Goal: Task Accomplishment & Management: Use online tool/utility

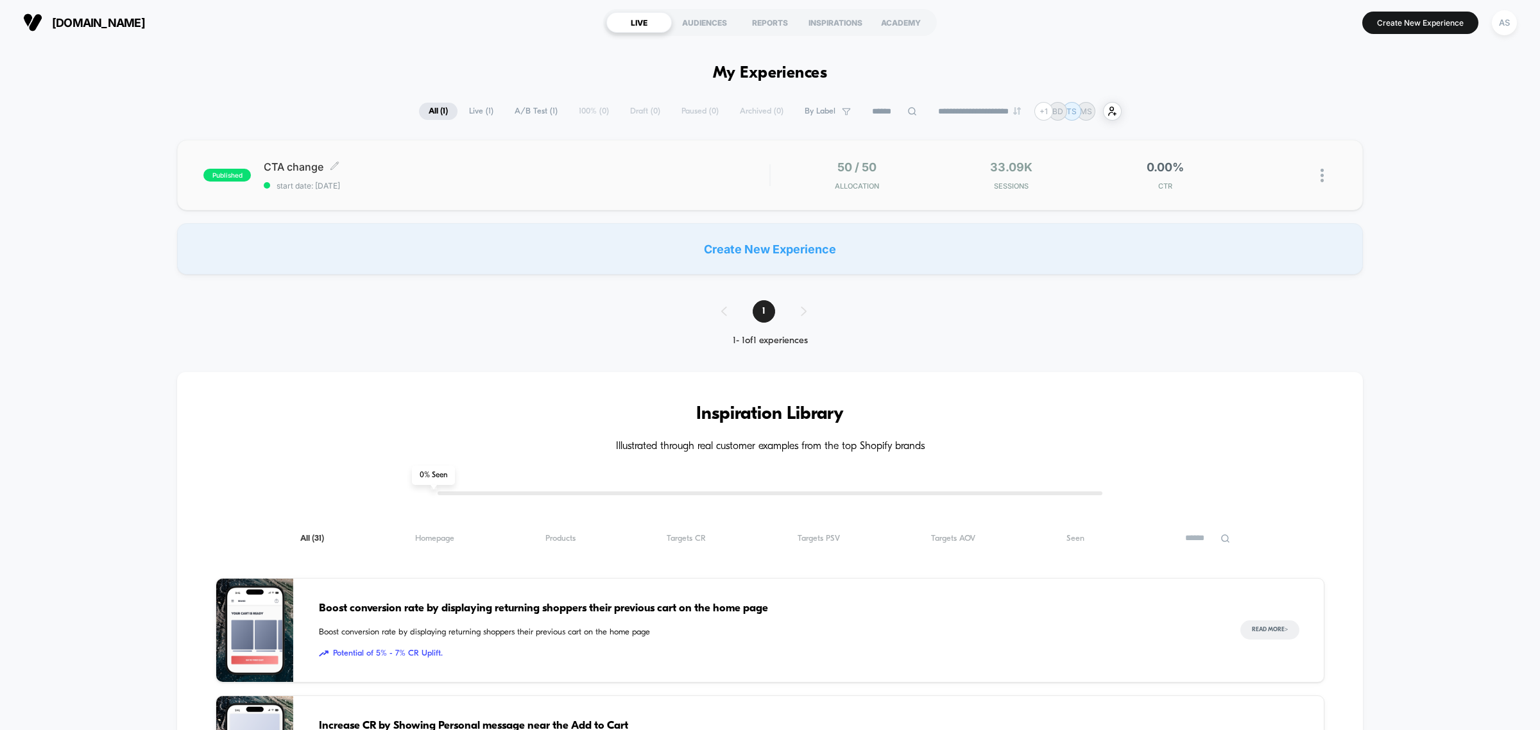
click at [517, 172] on span "CTA change Click to edit experience details" at bounding box center [517, 166] width 506 height 13
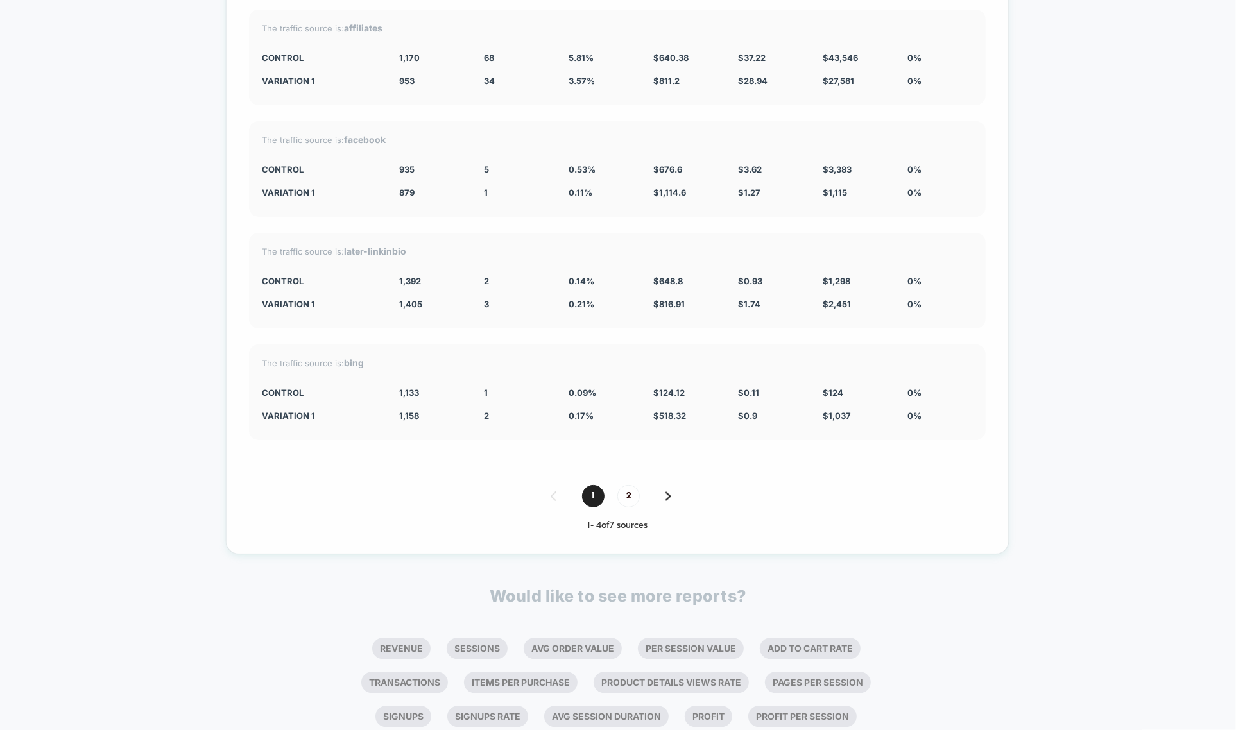
scroll to position [2764, 0]
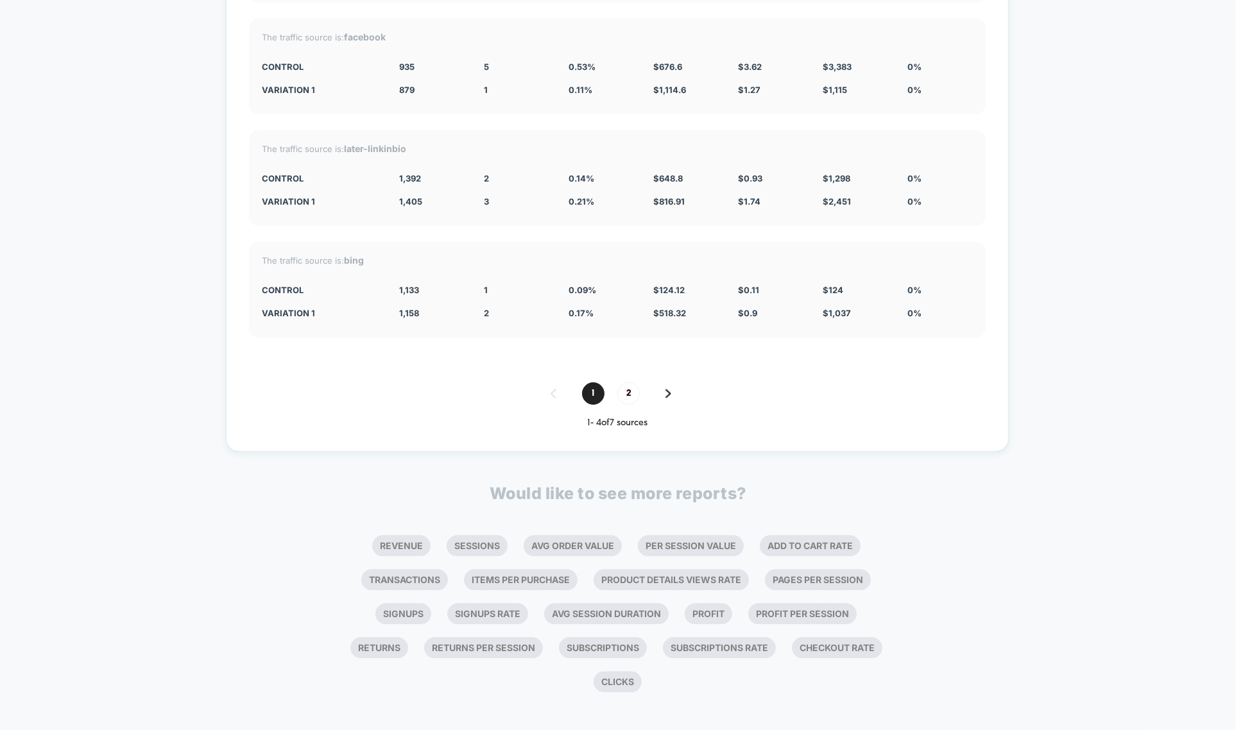
click at [343, 529] on ul "Revenue Sessions Avg Order Value Per Session Value Add To Cart Rate Transaction…" at bounding box center [617, 614] width 549 height 170
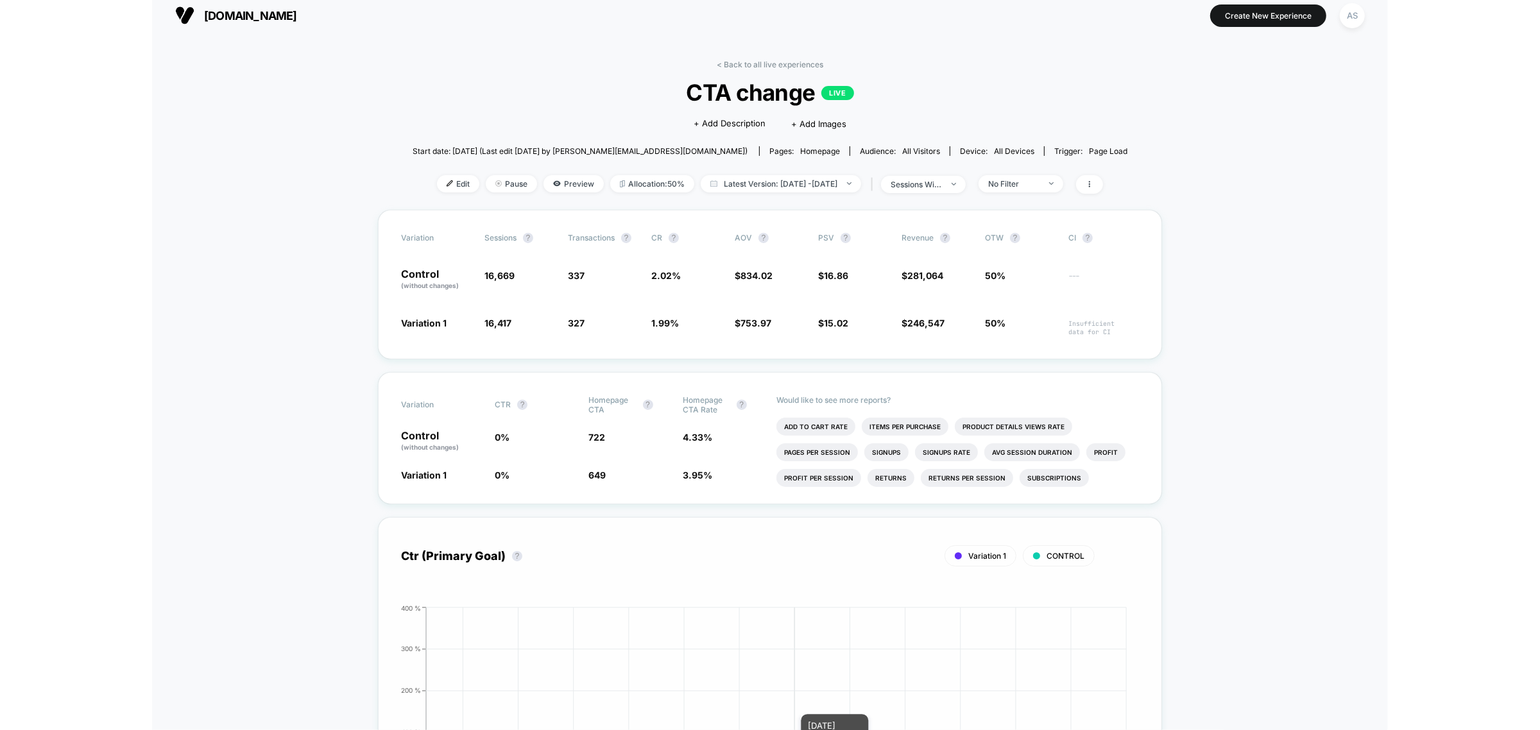
scroll to position [0, 0]
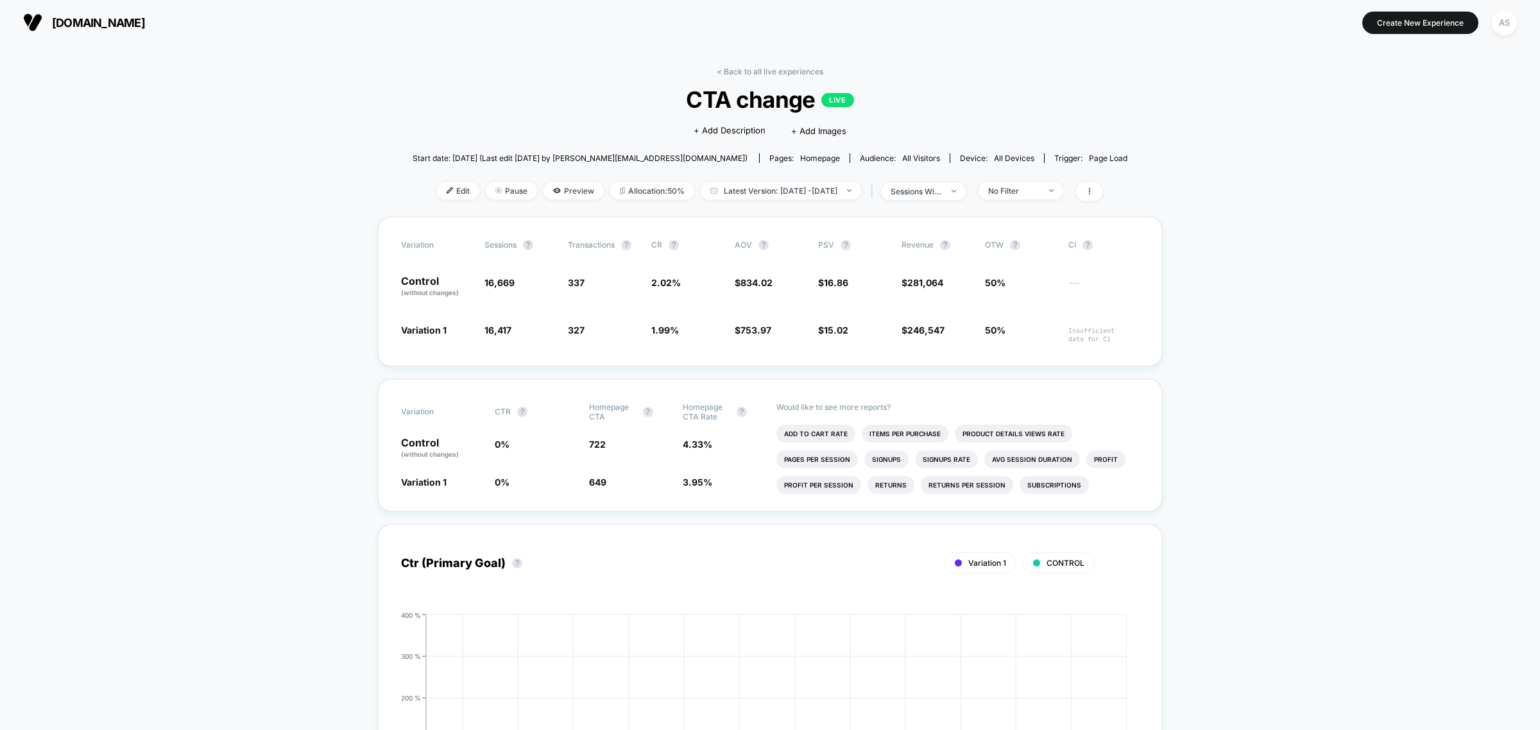
click at [445, 67] on div "< Back to all live experiences CTA change LIVE Click to edit experience details…" at bounding box center [770, 142] width 715 height 150
